Goal: Find specific page/section: Find specific page/section

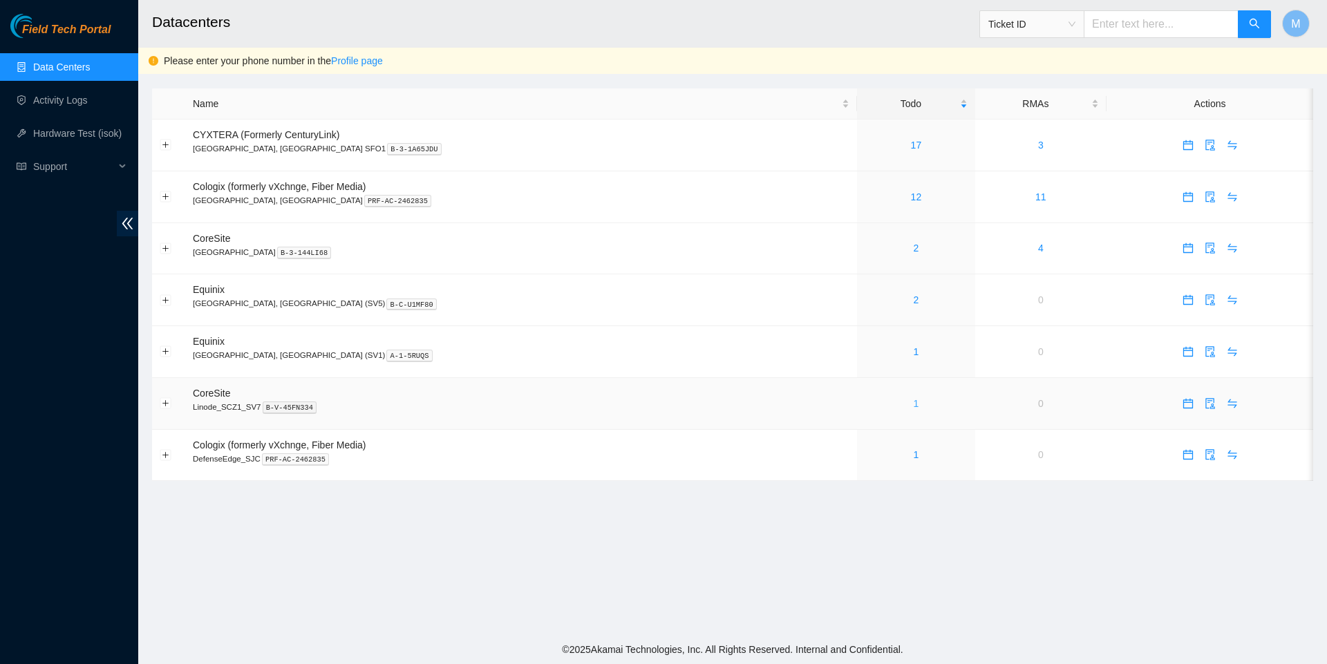
click at [914, 409] on link "1" at bounding box center [917, 403] width 6 height 11
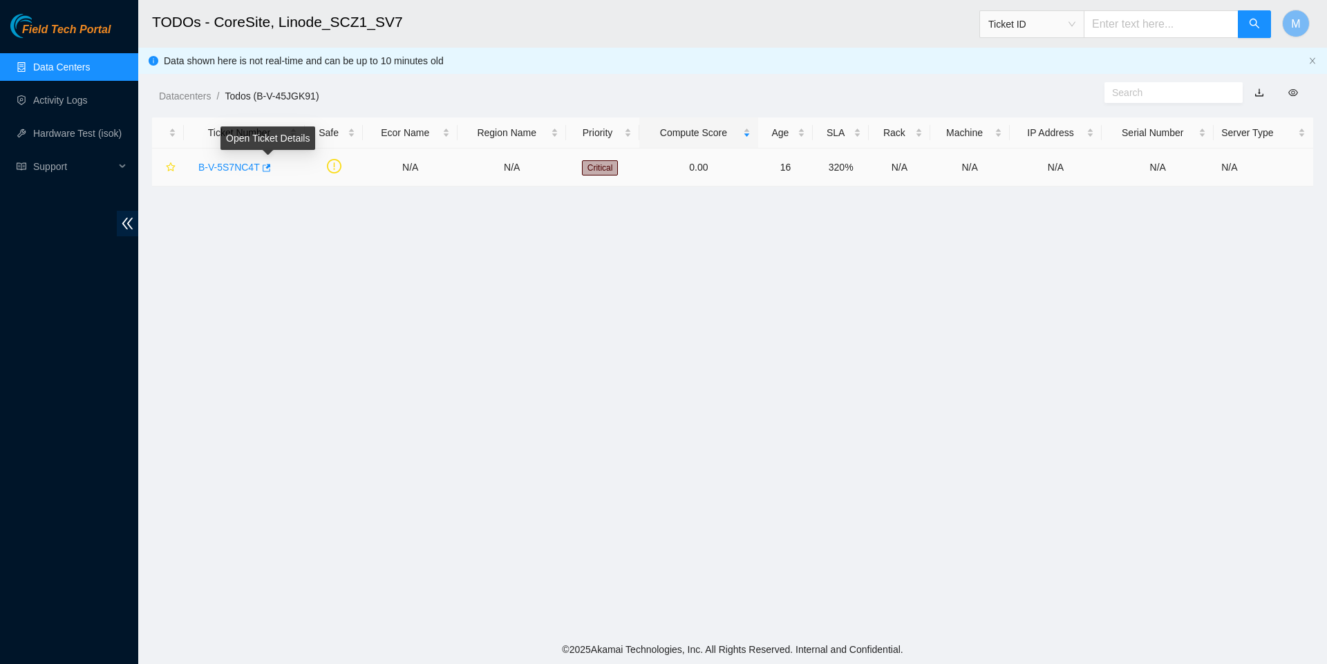
click at [271, 167] on icon "button" at bounding box center [267, 168] width 8 height 8
click at [59, 62] on link "Data Centers" at bounding box center [61, 67] width 57 height 11
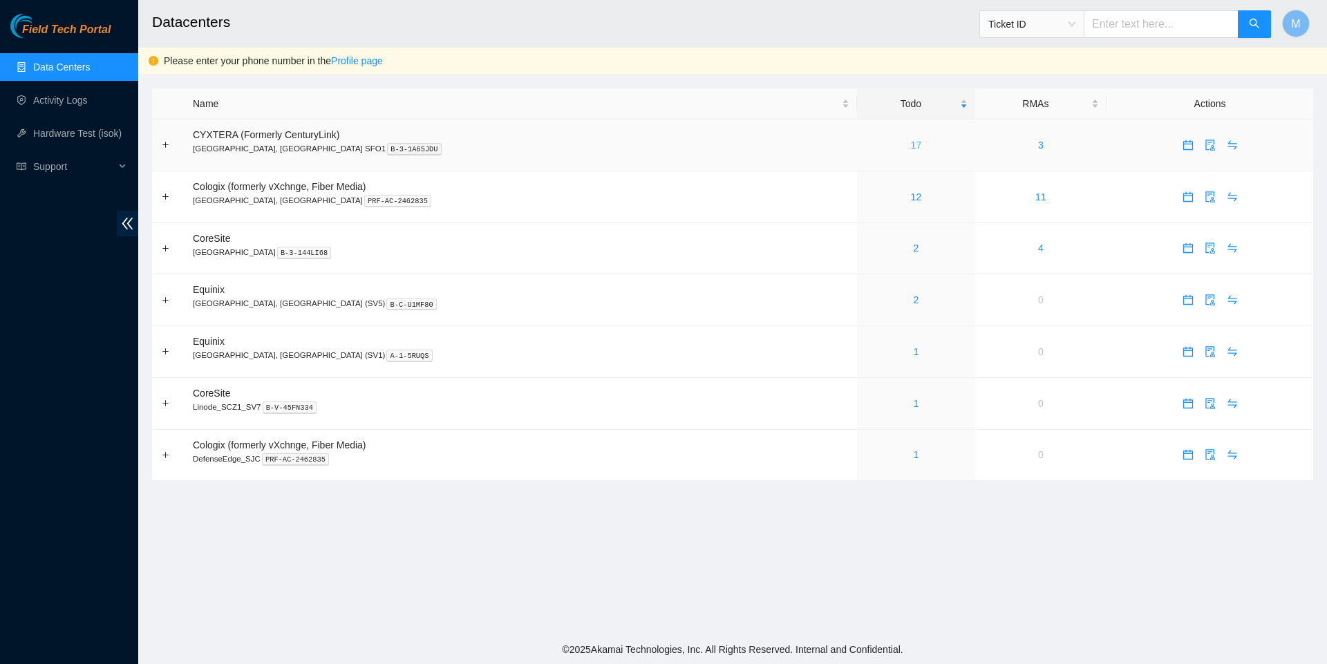
click at [911, 141] on link "17" at bounding box center [916, 145] width 11 height 11
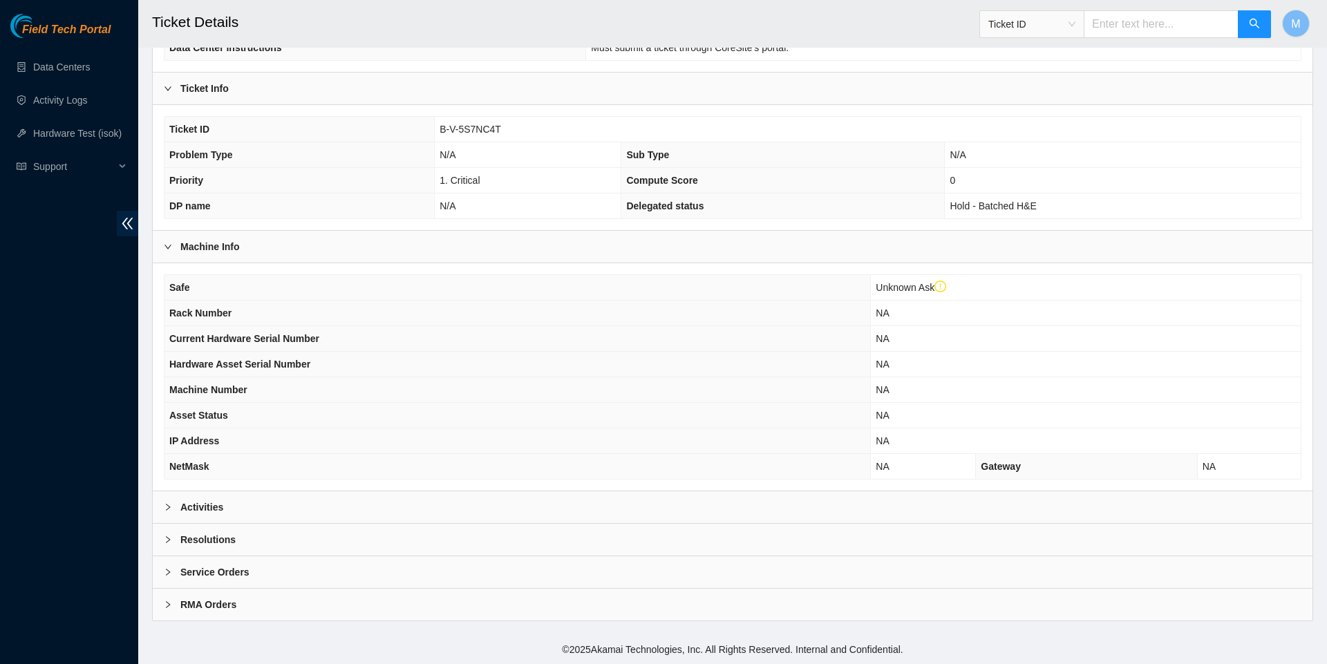
scroll to position [243, 0]
click at [169, 505] on icon "right" at bounding box center [168, 507] width 4 height 7
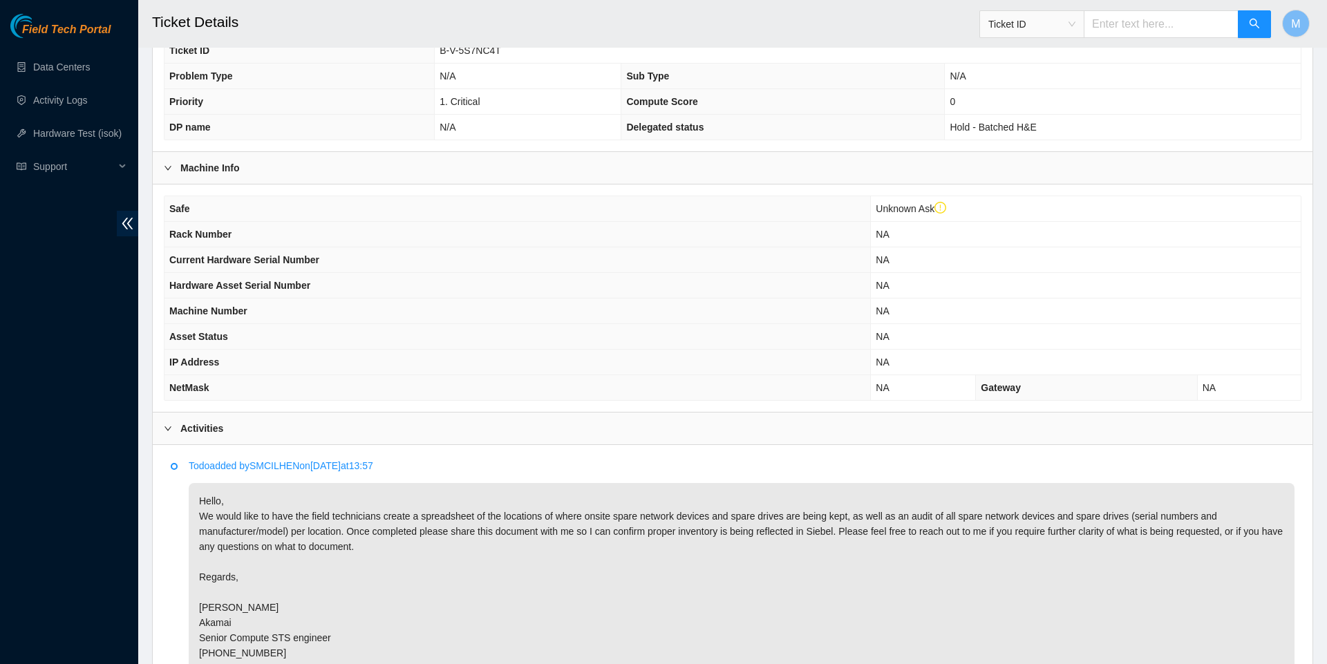
scroll to position [305, 0]
